Goal: Information Seeking & Learning: Learn about a topic

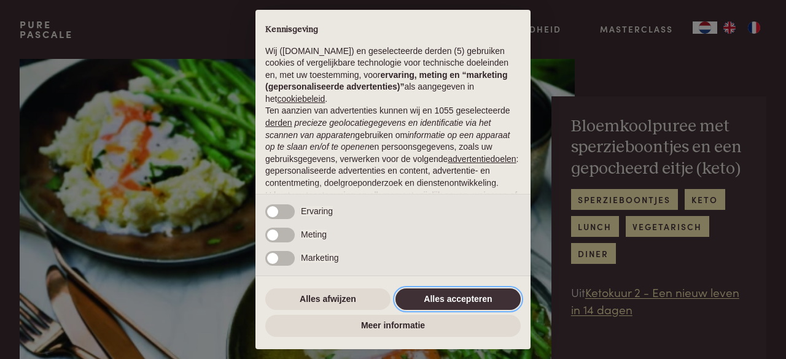
click at [463, 300] on button "Alles accepteren" at bounding box center [458, 300] width 125 height 22
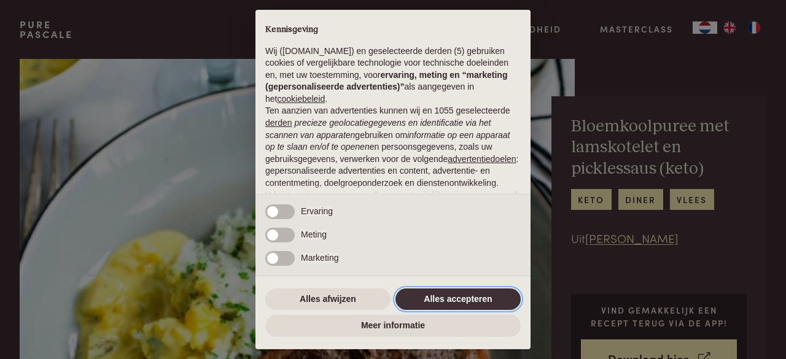
click at [450, 300] on button "Alles accepteren" at bounding box center [458, 300] width 125 height 22
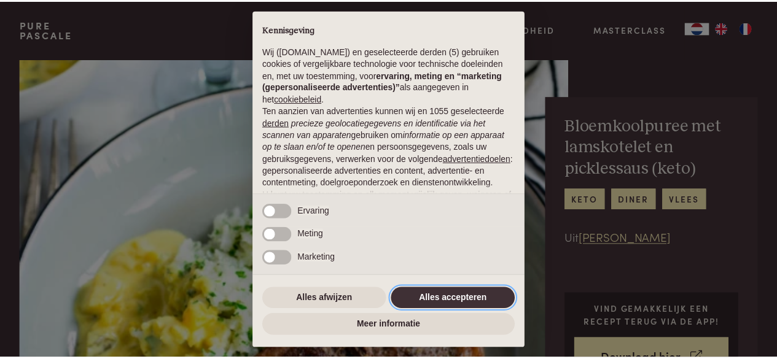
scroll to position [134, 0]
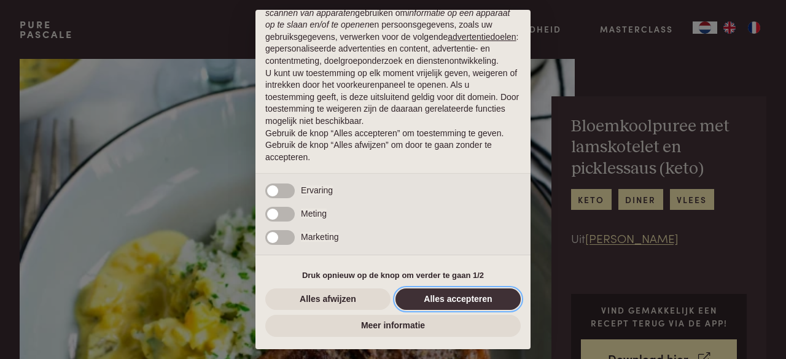
click at [431, 294] on button "Alles accepteren" at bounding box center [458, 300] width 125 height 22
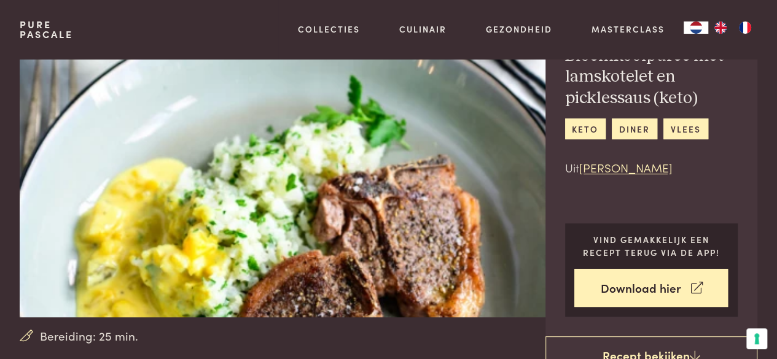
scroll to position [0, 0]
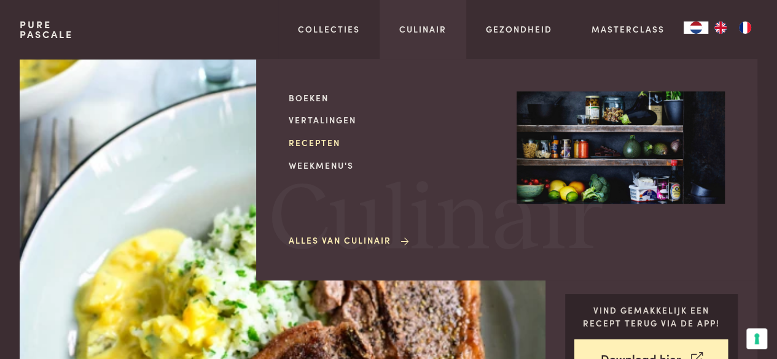
click at [316, 140] on link "Recepten" at bounding box center [393, 142] width 208 height 13
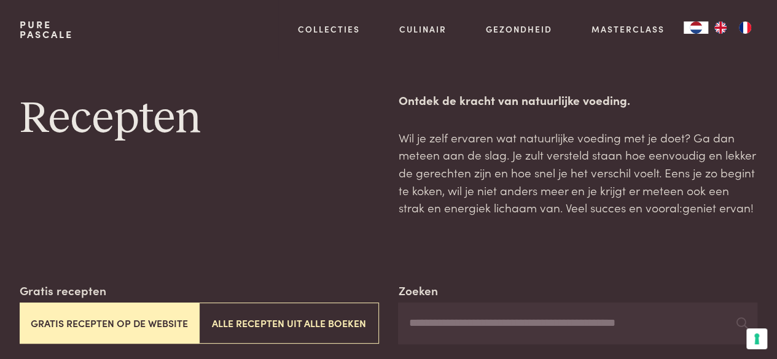
scroll to position [123, 0]
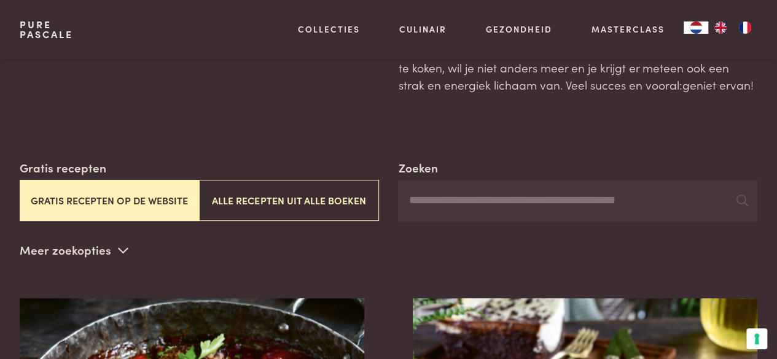
click at [477, 212] on input "Zoeken" at bounding box center [577, 201] width 359 height 42
type input "**********"
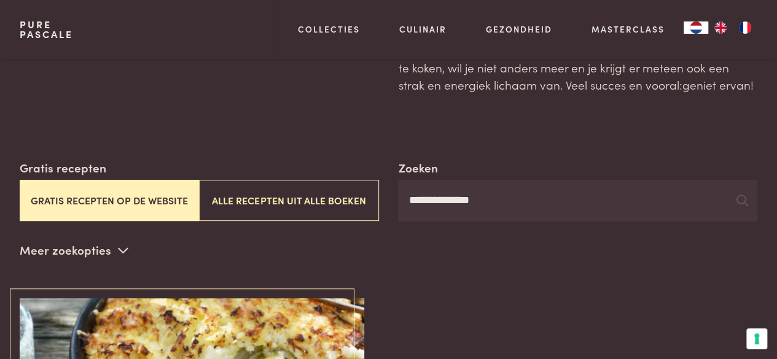
scroll to position [246, 0]
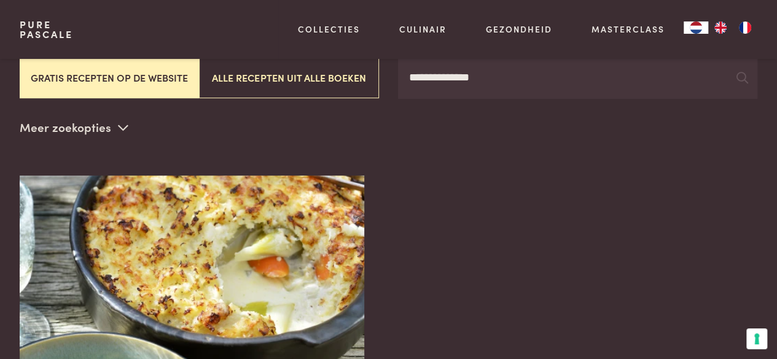
click at [120, 132] on icon at bounding box center [123, 128] width 10 height 12
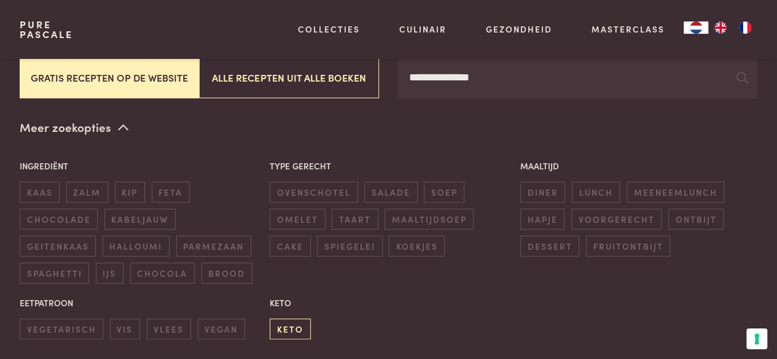
click at [291, 326] on span "keto" at bounding box center [290, 329] width 41 height 20
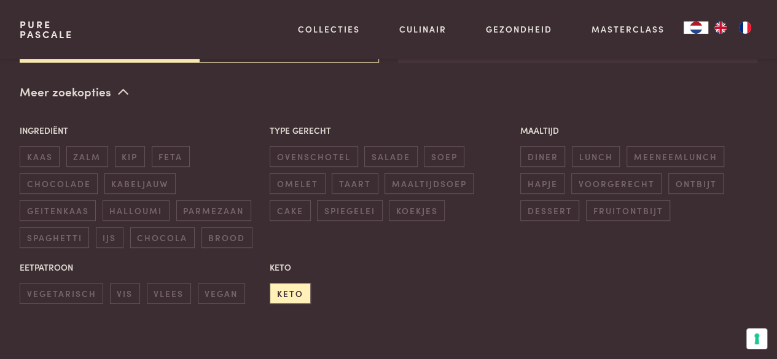
scroll to position [282, 0]
click at [453, 286] on div "Keto keto" at bounding box center [389, 282] width 251 height 56
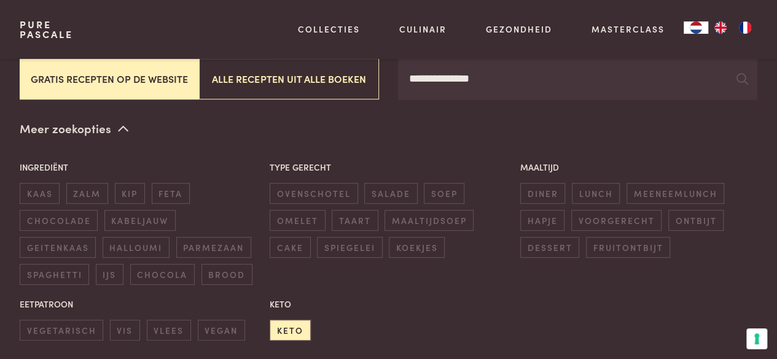
scroll to position [246, 0]
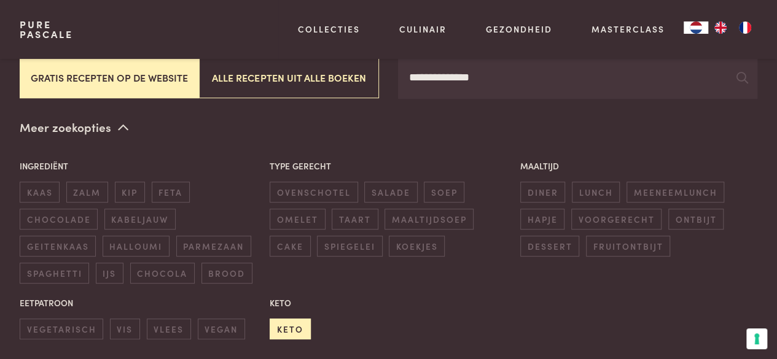
click at [286, 327] on span "keto" at bounding box center [290, 329] width 41 height 20
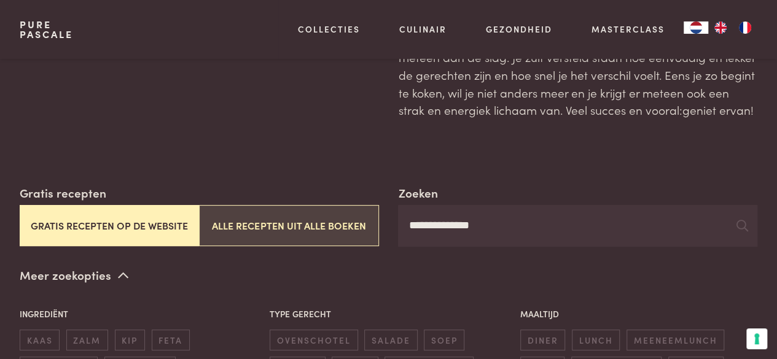
click at [312, 234] on button "Alle recepten uit alle boeken" at bounding box center [288, 225] width 179 height 41
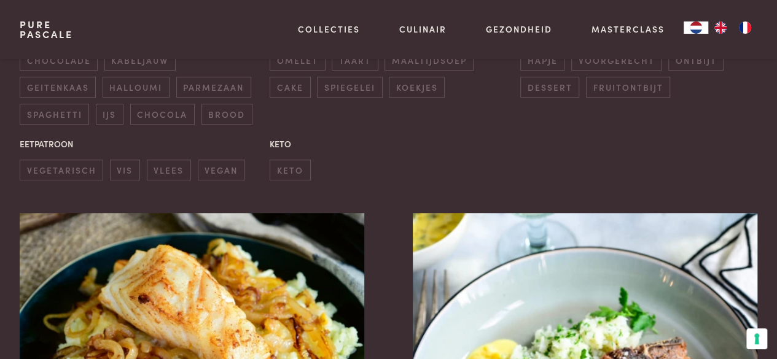
scroll to position [589, 0]
click at [289, 171] on span "keto" at bounding box center [290, 170] width 41 height 20
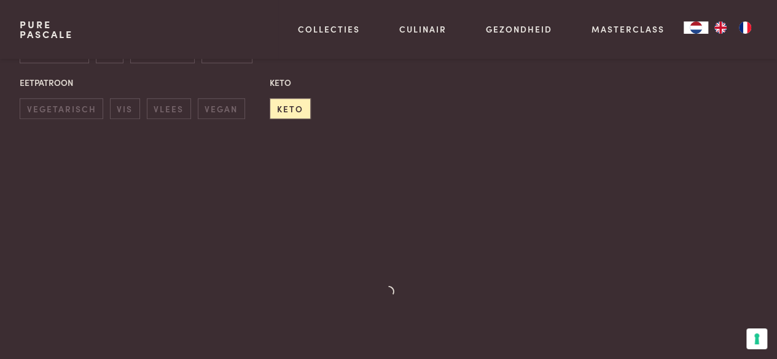
scroll to position [343, 0]
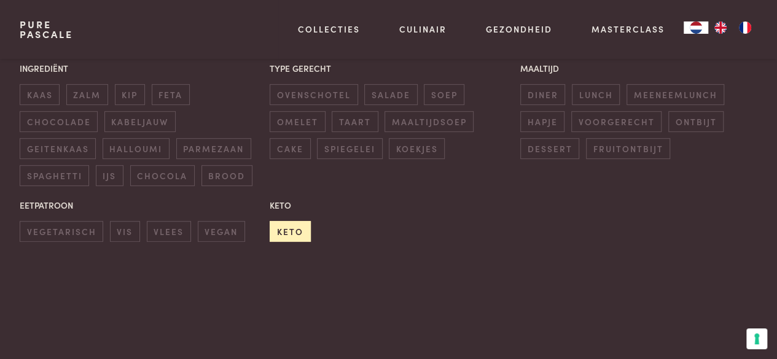
click at [296, 227] on span "keto" at bounding box center [290, 231] width 41 height 20
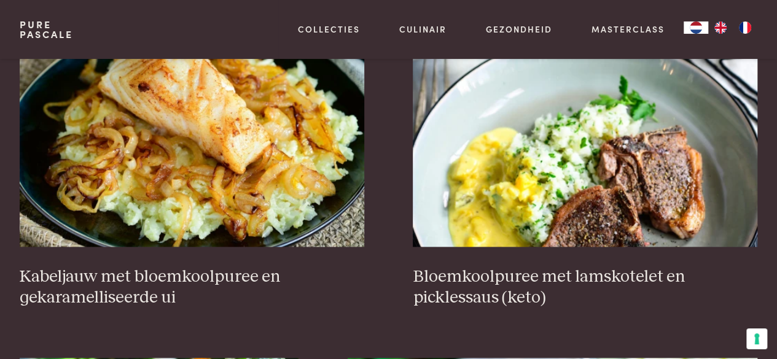
scroll to position [598, 0]
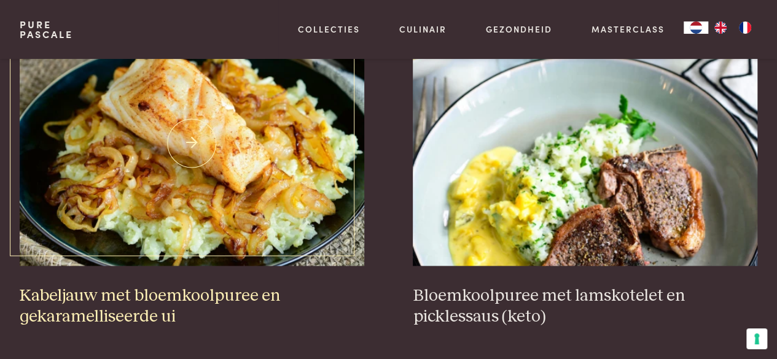
click at [215, 296] on h3 "Kabeljauw met bloemkoolpuree en gekaramelliseerde ui" at bounding box center [192, 307] width 345 height 42
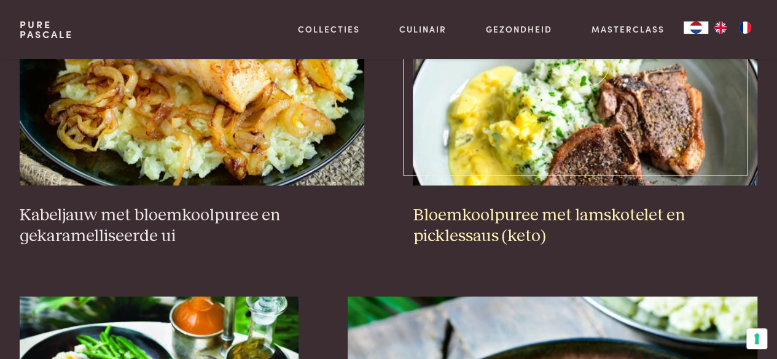
scroll to position [659, 0]
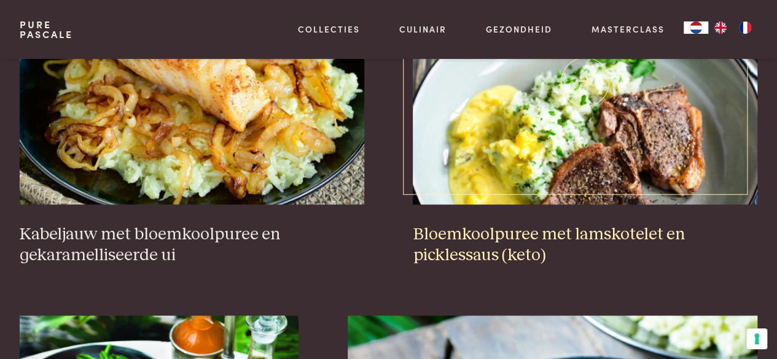
click at [486, 237] on h3 "Bloemkoolpuree met lamskotelet en picklessaus (keto)" at bounding box center [585, 245] width 345 height 42
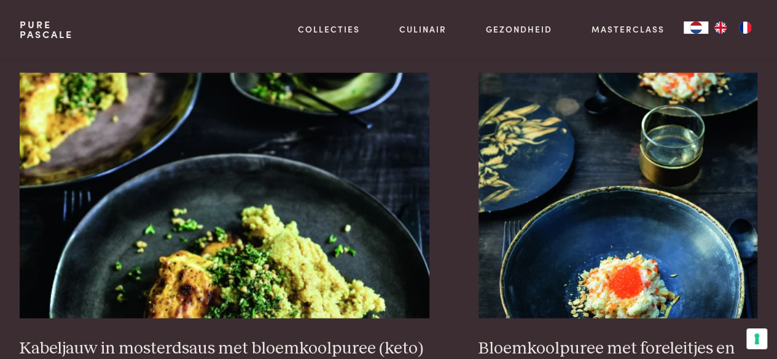
scroll to position [1335, 0]
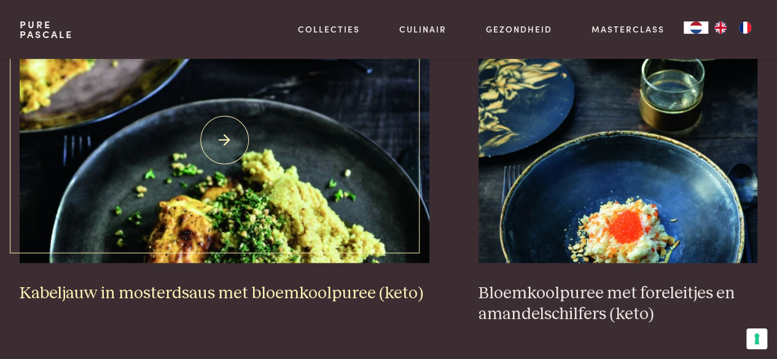
click at [267, 283] on h3 "Kabeljauw in mosterdsaus met bloemkoolpuree (keto)" at bounding box center [225, 293] width 410 height 21
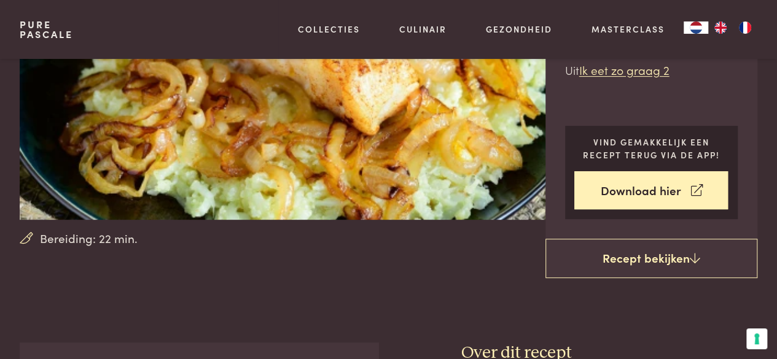
scroll to position [61, 0]
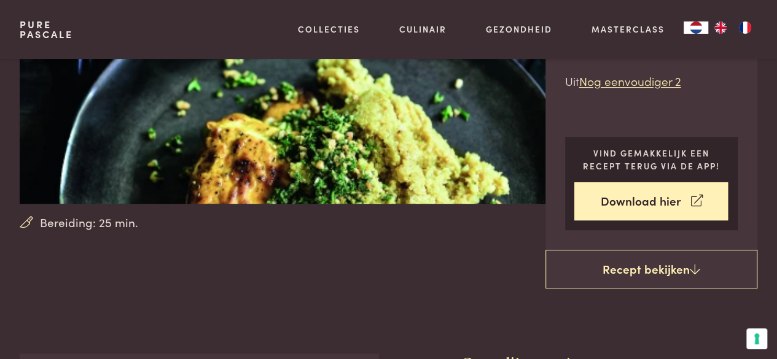
scroll to position [61, 0]
